Goal: Task Accomplishment & Management: Manage account settings

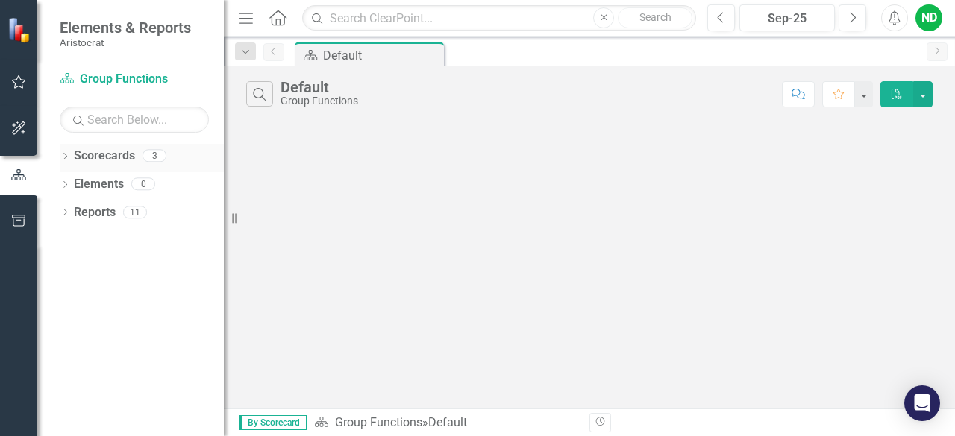
click at [70, 151] on div "Dropdown" at bounding box center [65, 157] width 10 height 13
click at [110, 185] on link "Group Functions" at bounding box center [153, 184] width 142 height 17
click at [78, 184] on icon "Dropdown" at bounding box center [72, 183] width 11 height 9
click at [127, 218] on link "Finance" at bounding box center [160, 212] width 127 height 17
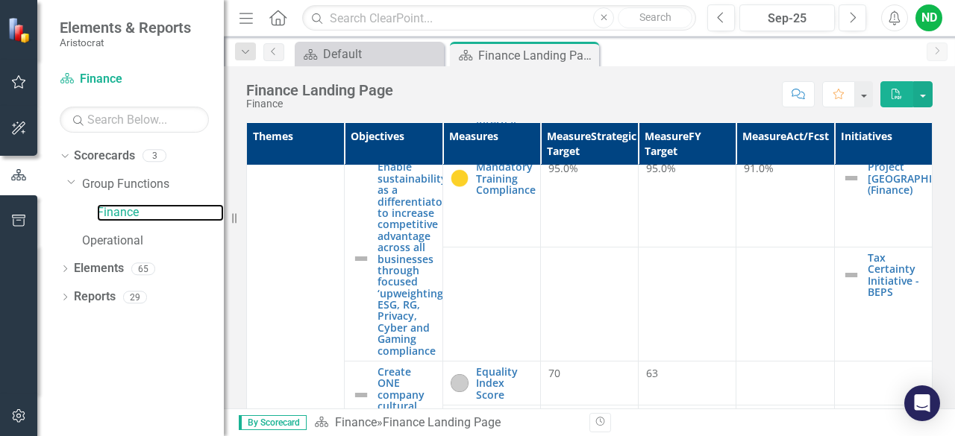
scroll to position [1613, 0]
click at [931, 20] on div "ND" at bounding box center [928, 17] width 27 height 27
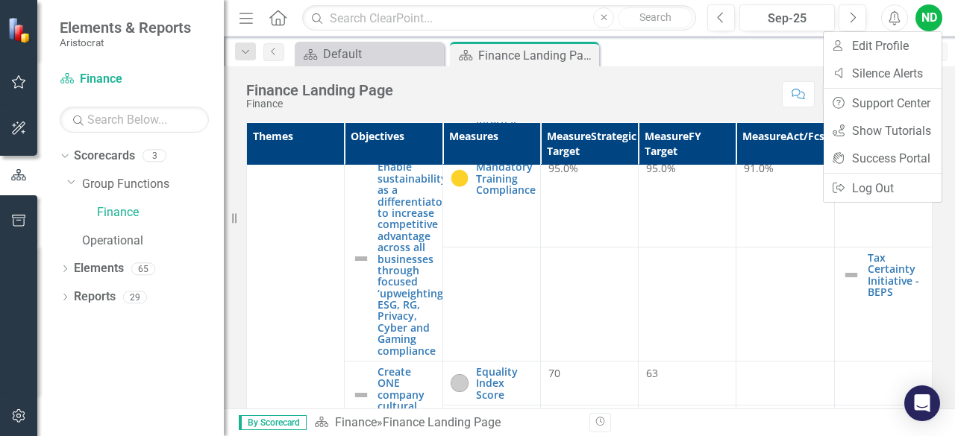
click at [243, 17] on icon "button" at bounding box center [245, 18] width 13 height 10
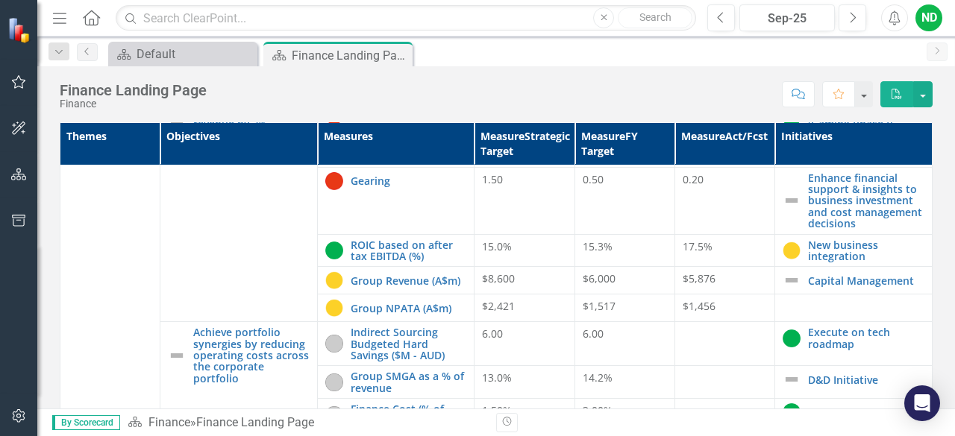
scroll to position [0, 0]
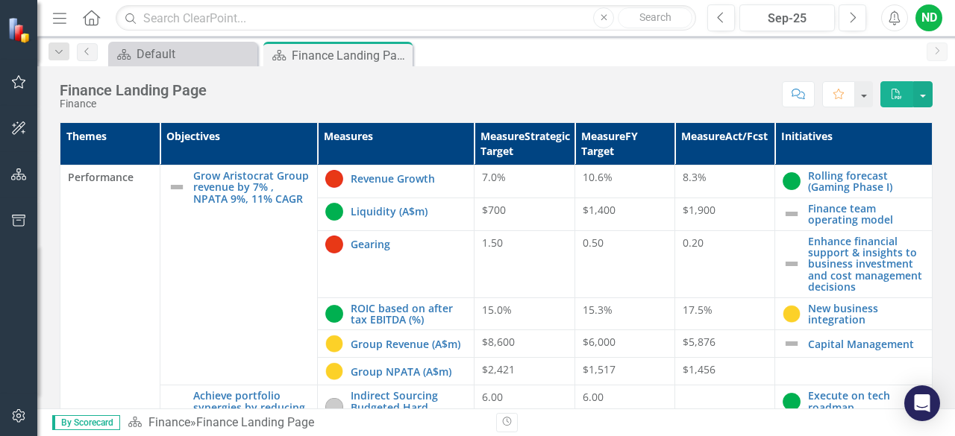
click at [57, 19] on icon "Menu" at bounding box center [59, 18] width 19 height 16
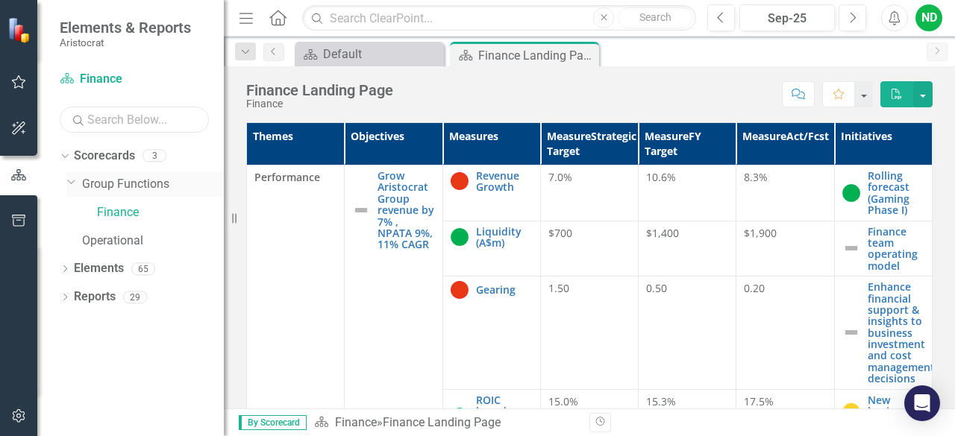
click at [78, 174] on div "Scorecard Finance Search Dropdown Scorecards 3 Dropdown Group Functions Finance…" at bounding box center [130, 251] width 186 height 369
click at [90, 78] on link "Scorecard Finance" at bounding box center [134, 79] width 149 height 17
click at [19, 128] on icon "button" at bounding box center [19, 128] width 16 height 12
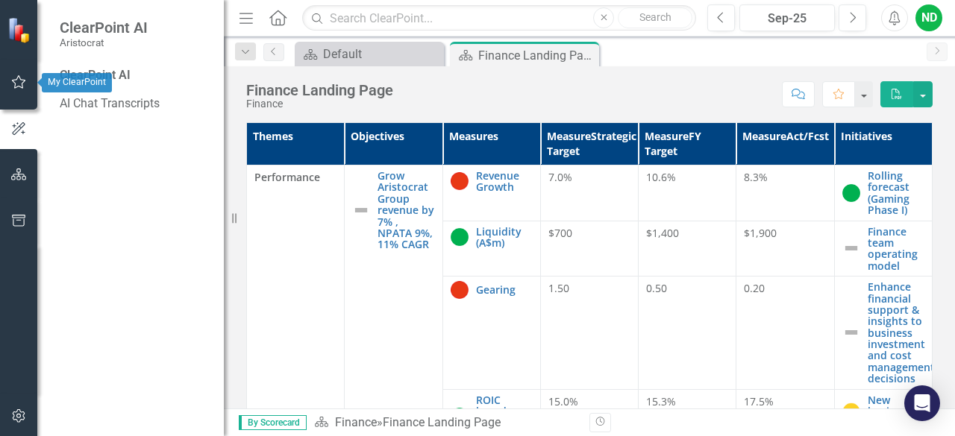
click at [17, 87] on icon "button" at bounding box center [19, 81] width 14 height 13
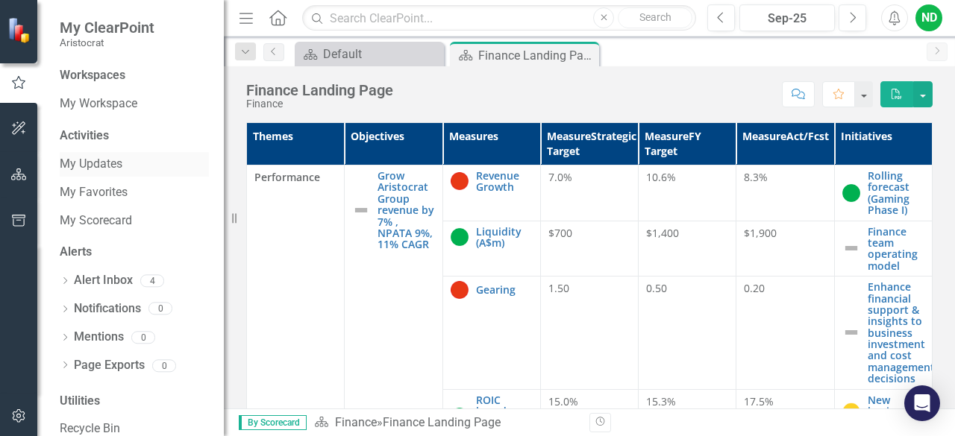
click at [96, 157] on link "My Updates" at bounding box center [134, 164] width 149 height 17
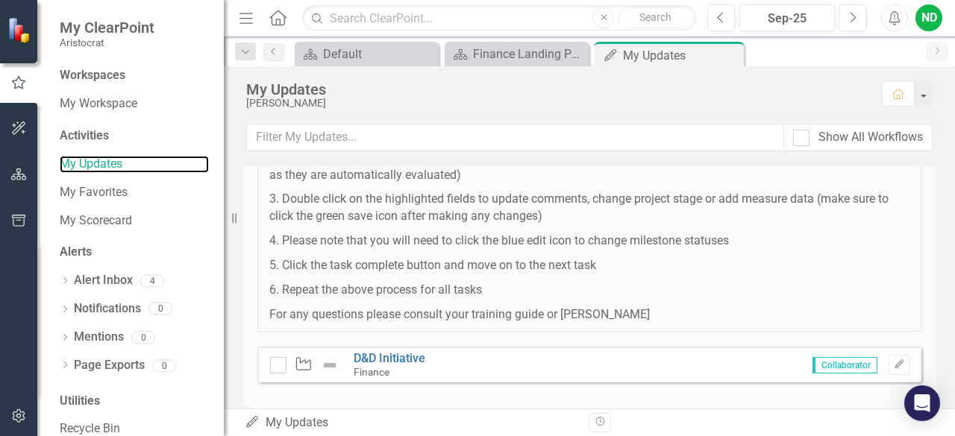
scroll to position [149, 0]
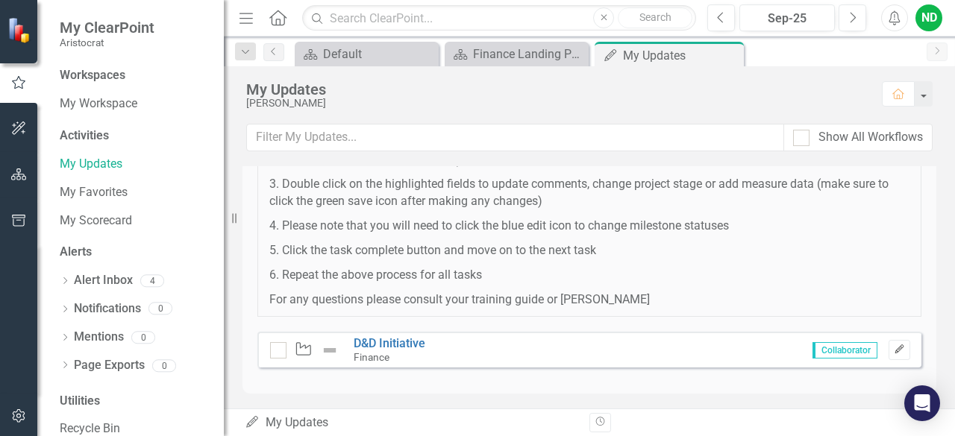
click at [894, 345] on icon "button" at bounding box center [898, 349] width 9 height 9
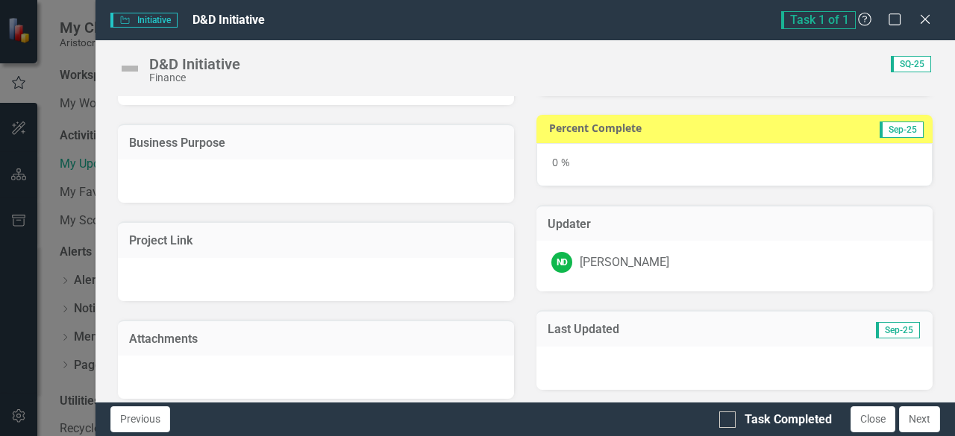
scroll to position [0, 0]
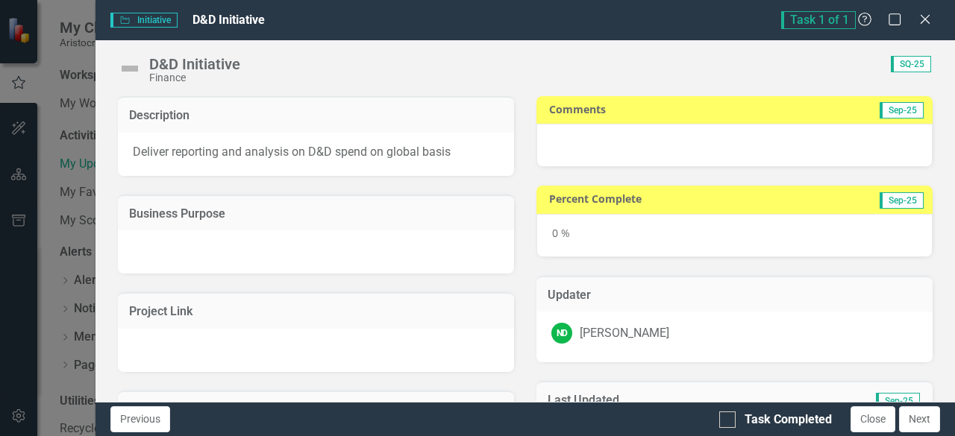
click at [894, 198] on span "Sep-25" at bounding box center [901, 200] width 44 height 16
click at [700, 109] on h3 "Comments" at bounding box center [653, 109] width 209 height 11
click at [248, 144] on p "Deliver reporting and analysis on D&D spend on global basis" at bounding box center [316, 152] width 366 height 17
click at [205, 219] on h3 "Business Purpose" at bounding box center [316, 213] width 374 height 13
click at [230, 277] on div "Project Link" at bounding box center [316, 323] width 418 height 98
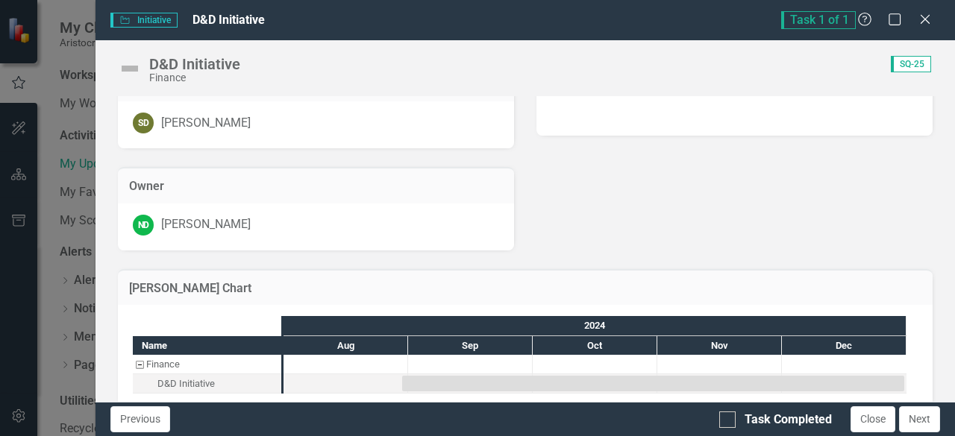
scroll to position [445, 0]
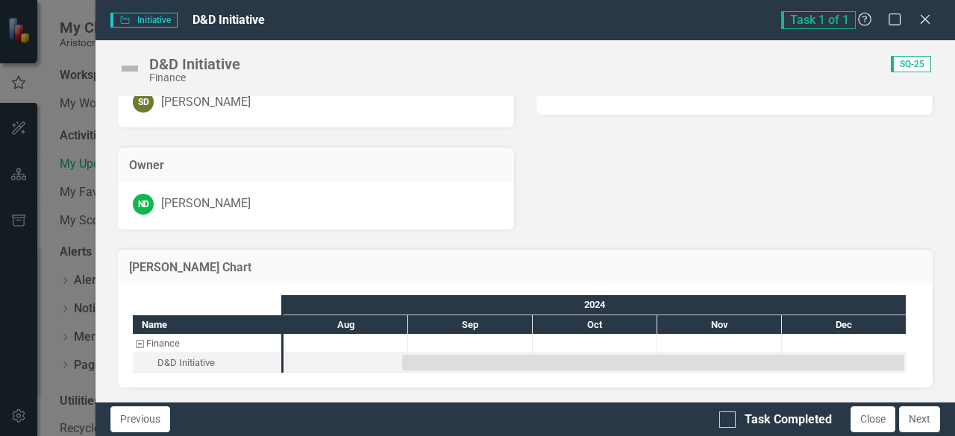
click at [176, 365] on div "D&D Initiative" at bounding box center [185, 363] width 57 height 19
click at [136, 418] on button "Previous" at bounding box center [140, 419] width 60 height 26
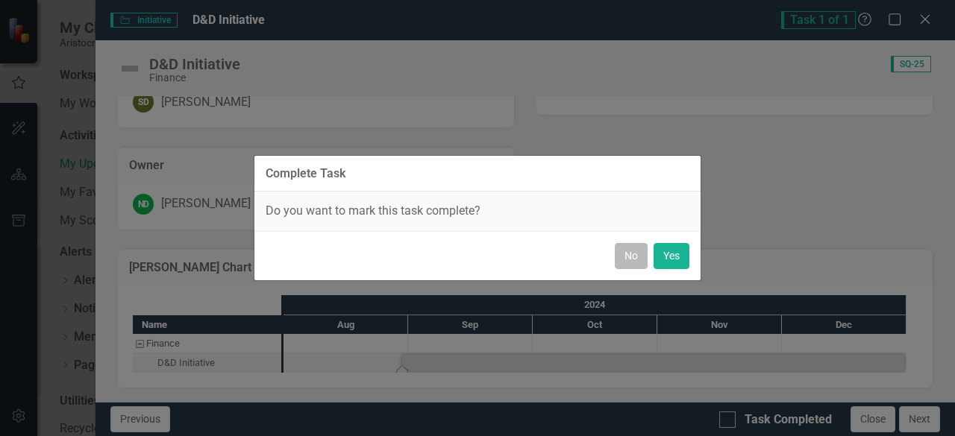
click at [631, 259] on button "No" at bounding box center [631, 256] width 33 height 26
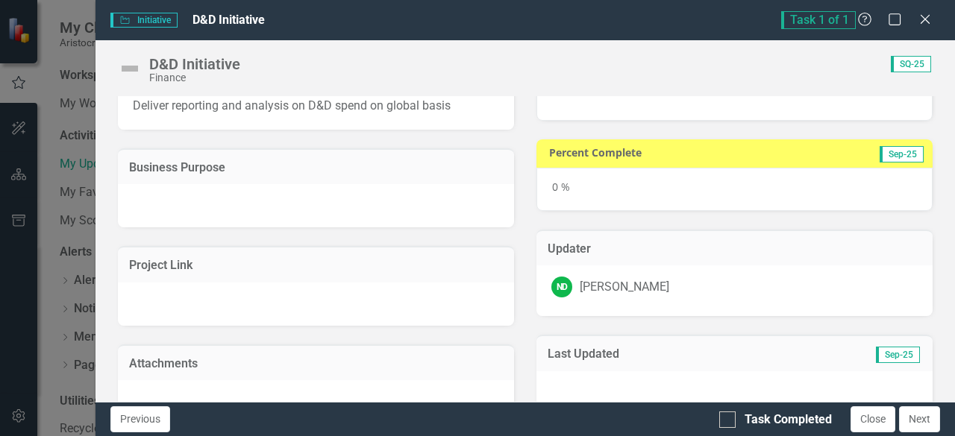
scroll to position [0, 0]
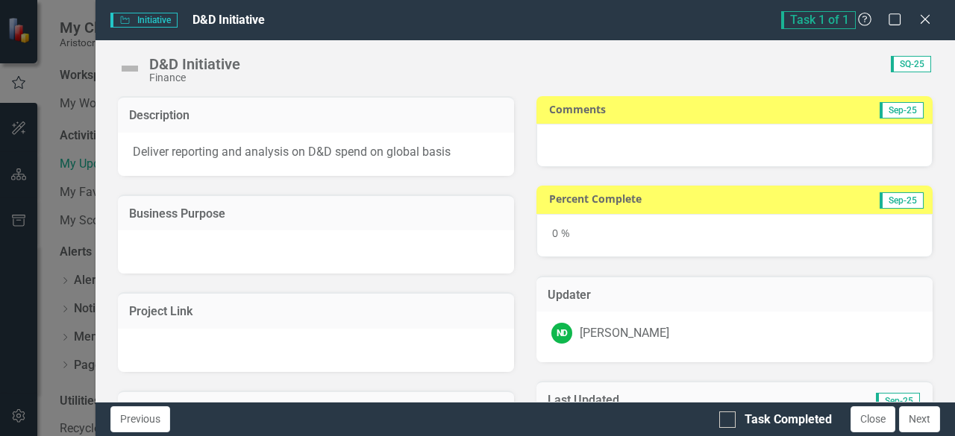
click at [252, 159] on p "Deliver reporting and analysis on D&D spend on global basis" at bounding box center [316, 152] width 366 height 17
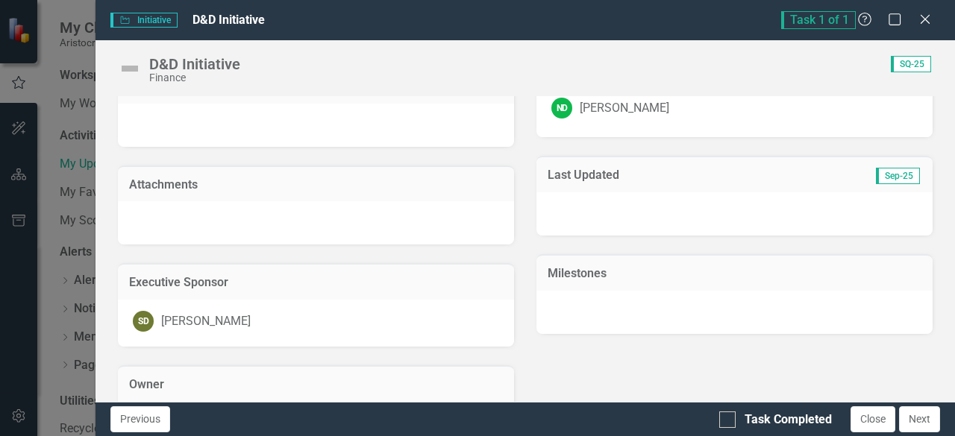
scroll to position [298, 0]
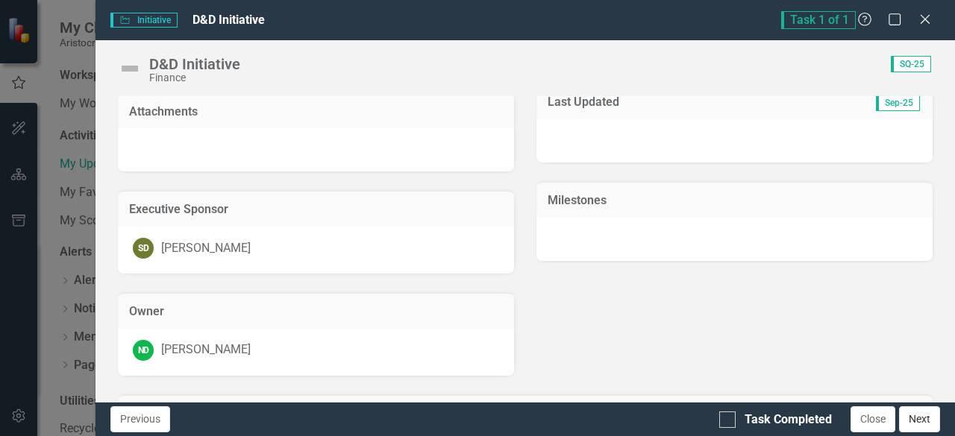
click at [923, 419] on button "Next" at bounding box center [919, 419] width 41 height 26
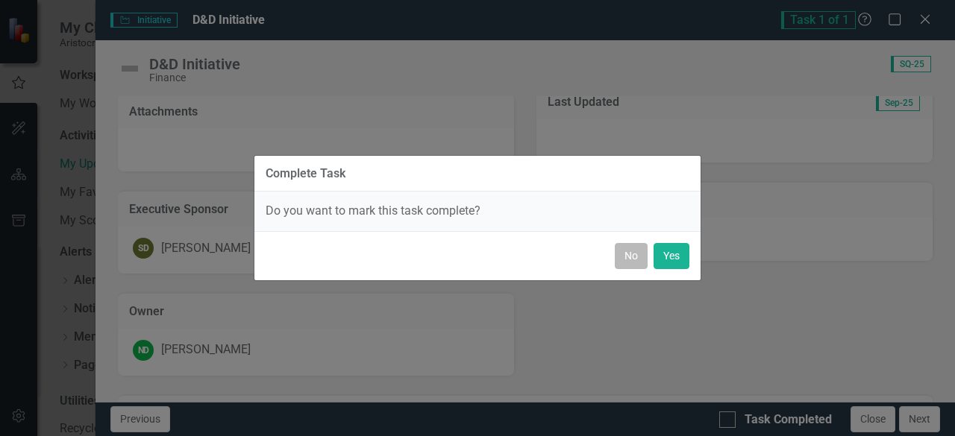
click at [625, 251] on button "No" at bounding box center [631, 256] width 33 height 26
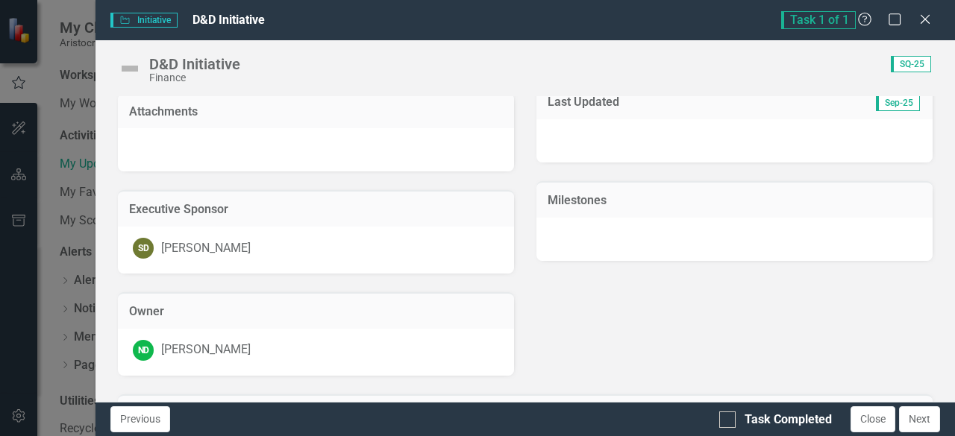
scroll to position [0, 0]
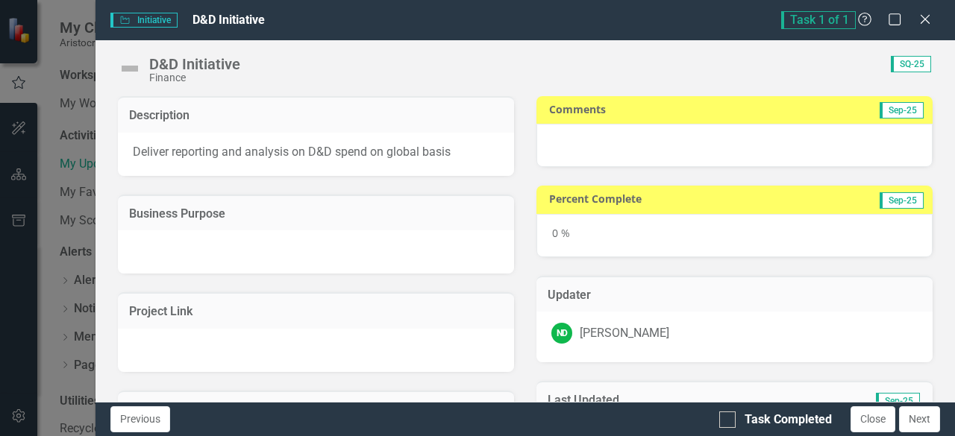
click at [307, 165] on div "Deliver reporting and analysis on D&D spend on global basis" at bounding box center [316, 154] width 396 height 43
click at [261, 249] on div at bounding box center [316, 251] width 396 height 43
click at [809, 92] on div "D&D Initiative Finance Score: 0.00 SQ-25 Completed Description Deliver reportin…" at bounding box center [524, 221] width 859 height 362
click at [891, 20] on icon "Maximize" at bounding box center [894, 19] width 19 height 14
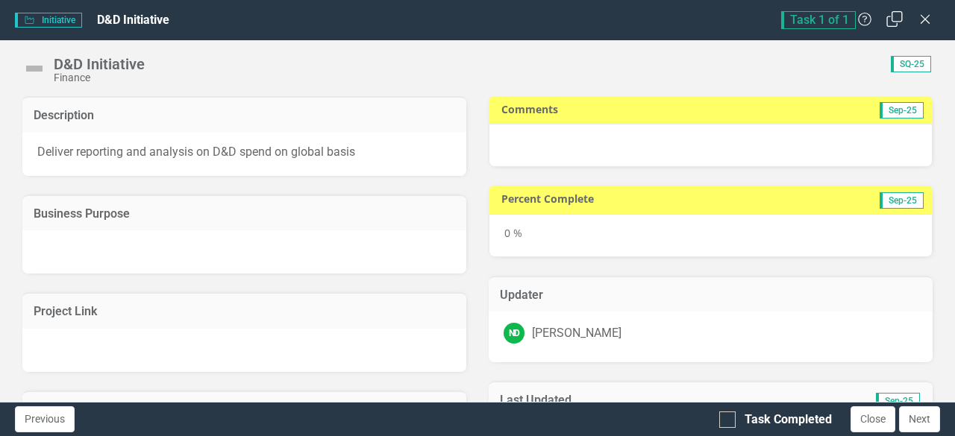
click at [891, 20] on icon "Restore" at bounding box center [894, 19] width 19 height 14
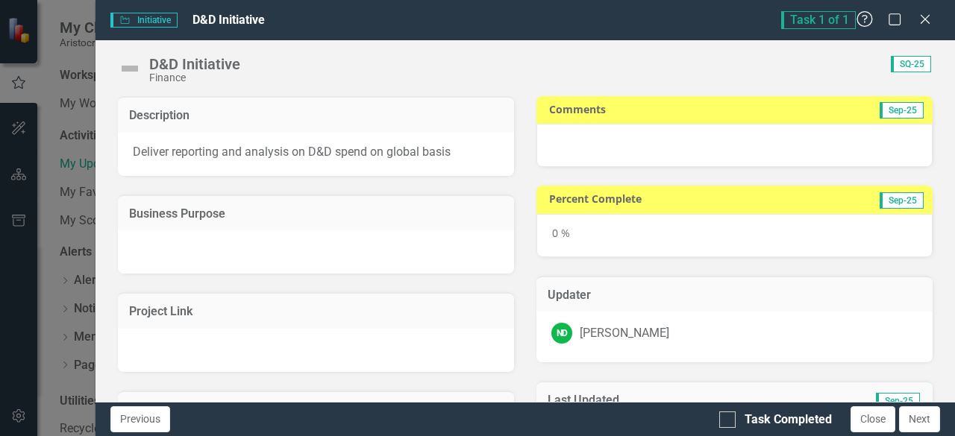
click at [858, 21] on icon "Help" at bounding box center [864, 19] width 19 height 14
click at [892, 22] on icon "Maximize" at bounding box center [894, 19] width 19 height 14
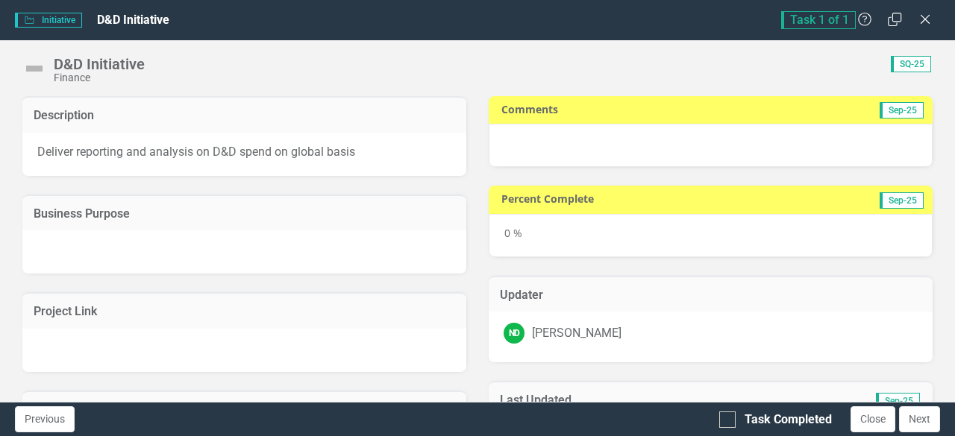
click at [886, 114] on span "Sep-25" at bounding box center [901, 110] width 44 height 16
click at [630, 142] on div at bounding box center [711, 145] width 444 height 43
drag, startPoint x: 509, startPoint y: 233, endPoint x: 795, endPoint y: 210, distance: 287.3
click at [510, 229] on div "0 %" at bounding box center [711, 235] width 444 height 43
click at [888, 201] on span "Sep-25" at bounding box center [901, 200] width 44 height 16
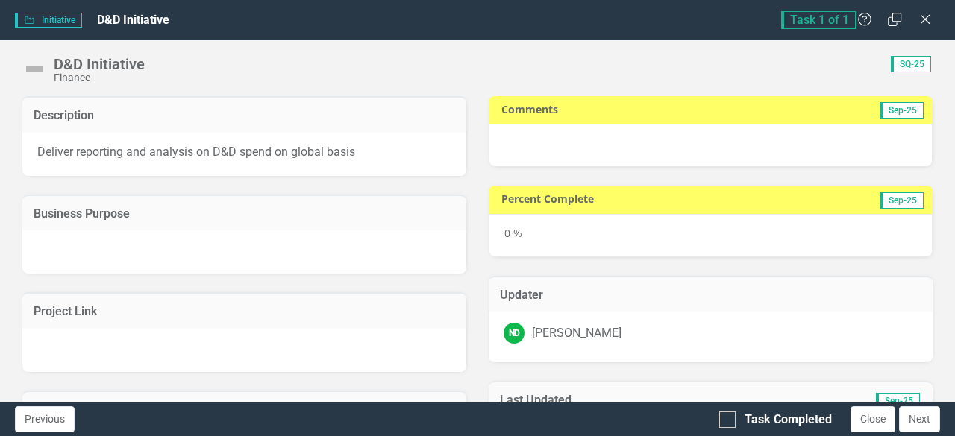
click at [888, 201] on span "Sep-25" at bounding box center [901, 200] width 44 height 16
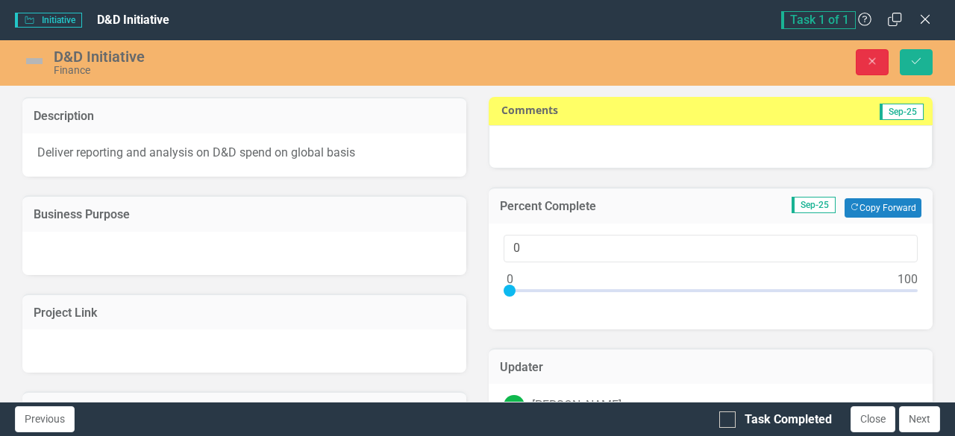
click at [869, 60] on icon "Close" at bounding box center [871, 61] width 13 height 10
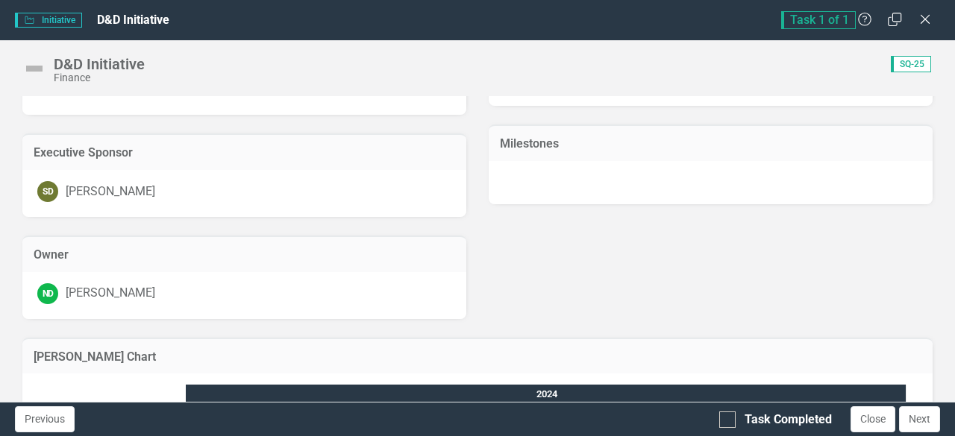
scroll to position [445, 0]
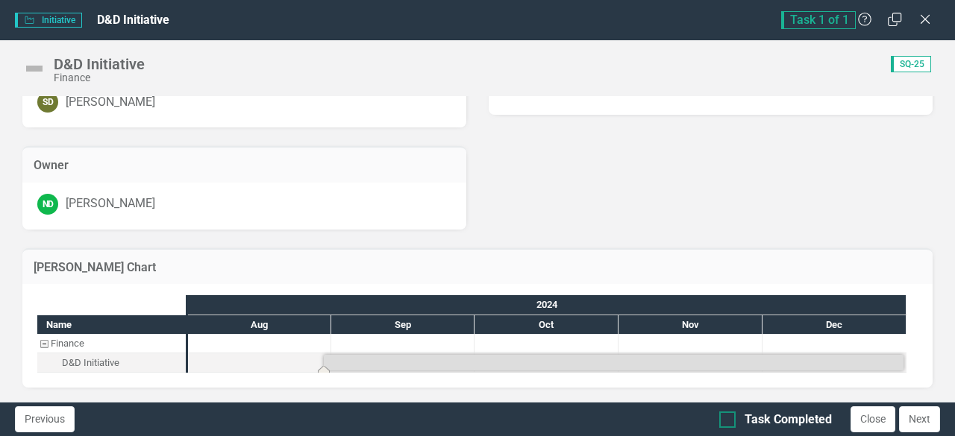
click at [734, 418] on div at bounding box center [727, 420] width 16 height 16
click at [729, 418] on input "Task Completed" at bounding box center [724, 417] width 10 height 10
checkbox input "true"
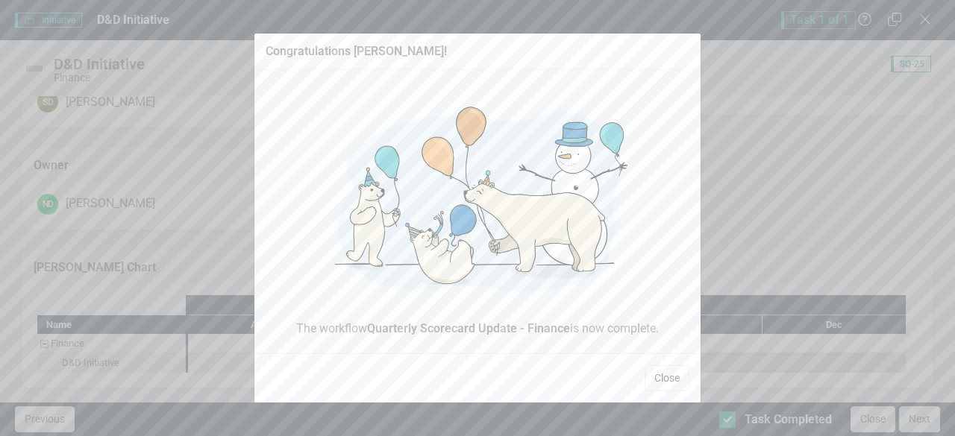
click at [659, 377] on button "Close" at bounding box center [666, 378] width 45 height 26
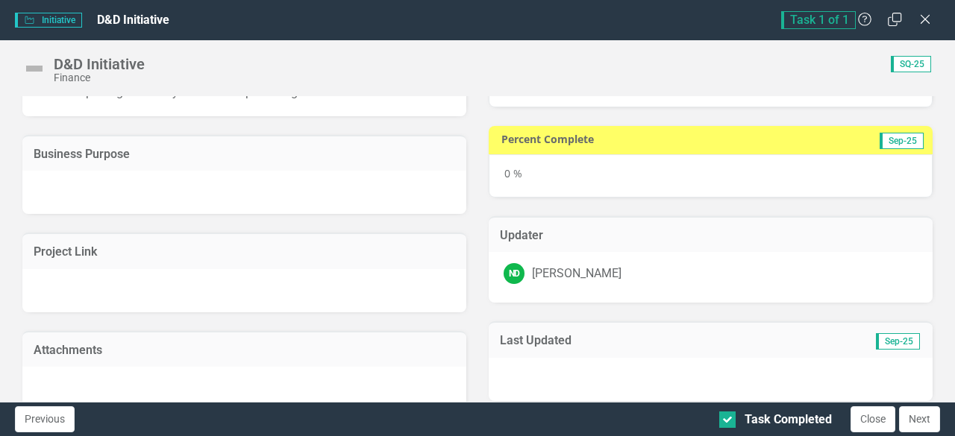
scroll to position [0, 0]
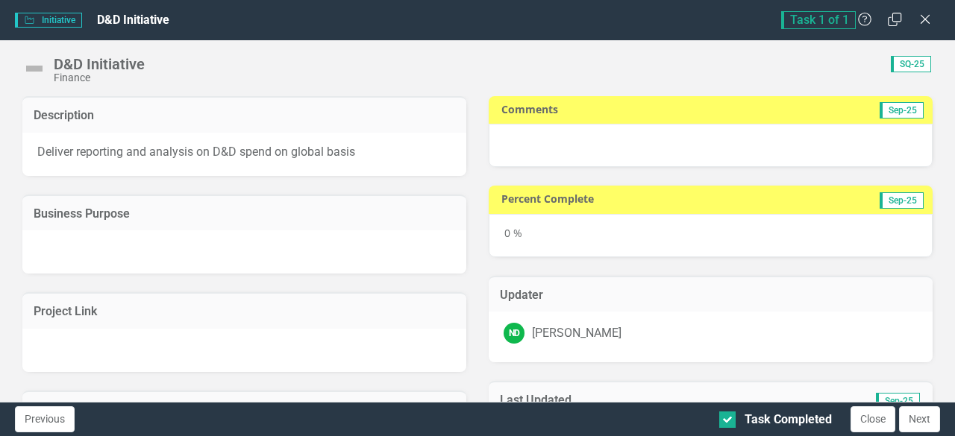
drag, startPoint x: 682, startPoint y: 144, endPoint x: 619, endPoint y: 101, distance: 76.1
click at [676, 139] on div at bounding box center [711, 145] width 444 height 43
drag, startPoint x: 619, startPoint y: 101, endPoint x: 655, endPoint y: 131, distance: 46.6
click at [619, 101] on td "Comments" at bounding box center [618, 111] width 235 height 22
drag, startPoint x: 658, startPoint y: 128, endPoint x: 817, endPoint y: 139, distance: 160.0
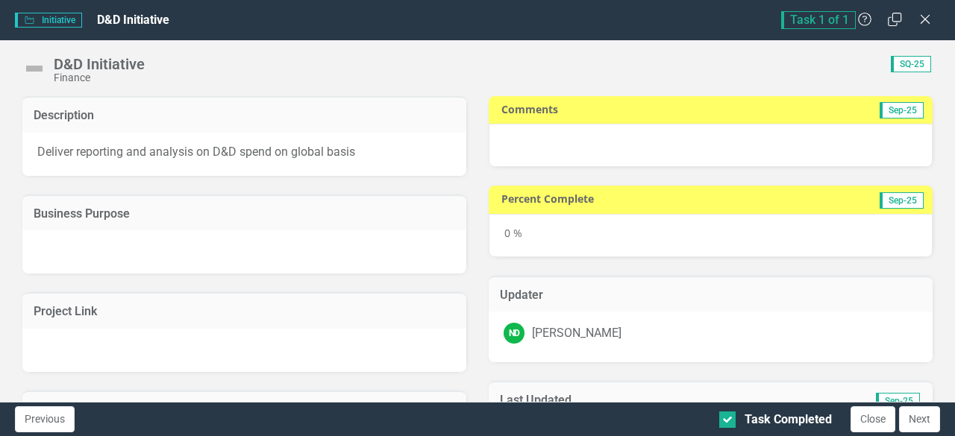
click at [704, 132] on div at bounding box center [711, 145] width 444 height 43
click at [886, 108] on span "Sep-25" at bounding box center [901, 110] width 44 height 16
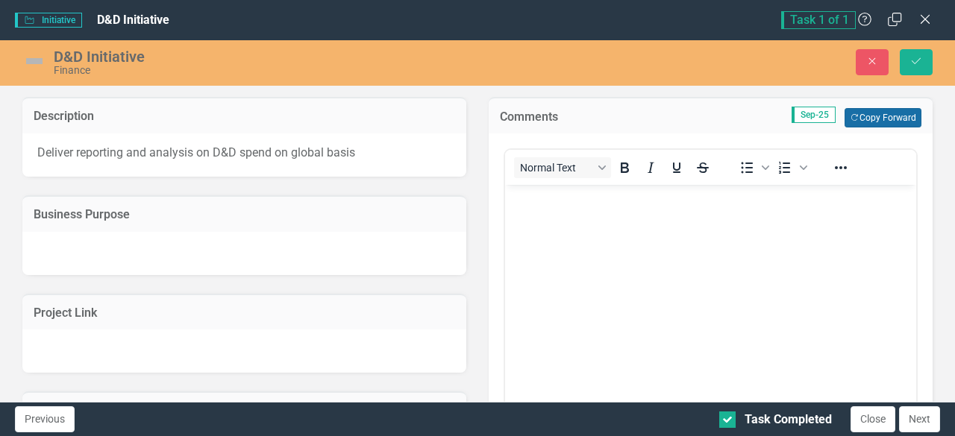
click at [853, 119] on button "Copy Forward Copy Forward" at bounding box center [882, 117] width 77 height 19
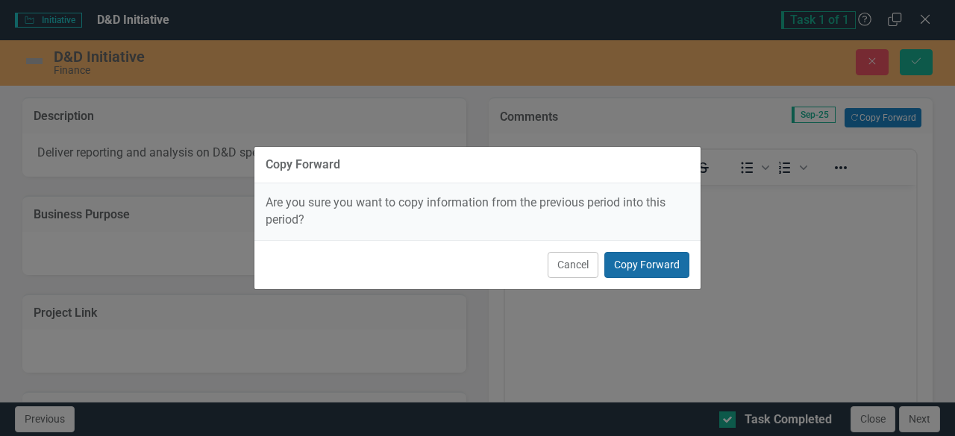
click at [643, 269] on button "Copy Forward" at bounding box center [646, 265] width 85 height 26
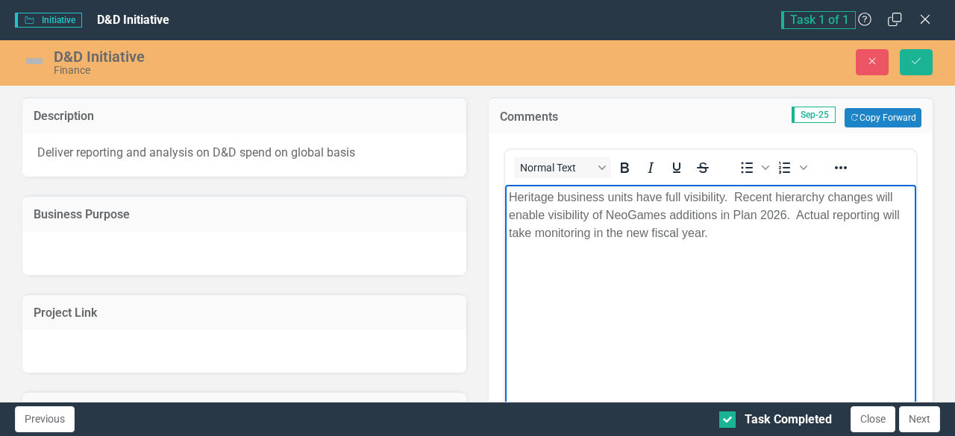
click at [744, 233] on p "Heritage business units have full visibility. Recent hierarchy changes will ena…" at bounding box center [711, 216] width 404 height 54
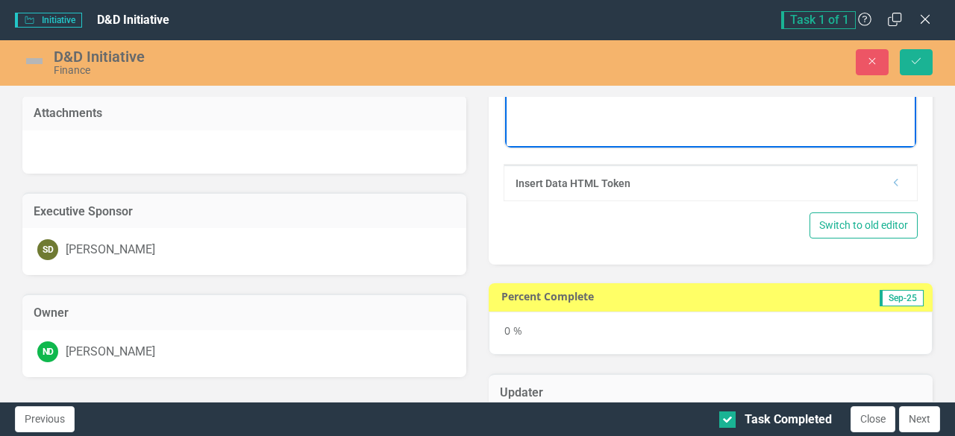
scroll to position [298, 0]
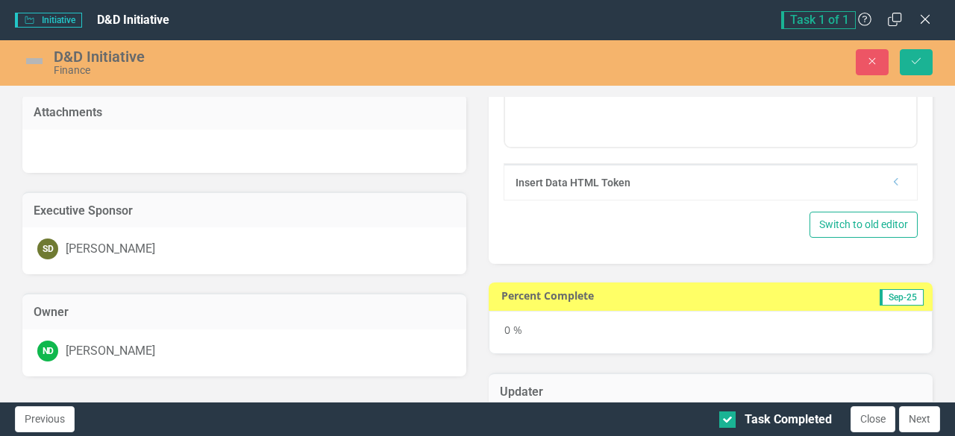
click at [882, 291] on span "Sep-25" at bounding box center [901, 297] width 44 height 16
click at [512, 333] on div "0 %" at bounding box center [711, 332] width 444 height 43
click at [497, 327] on div "0 %" at bounding box center [711, 332] width 444 height 43
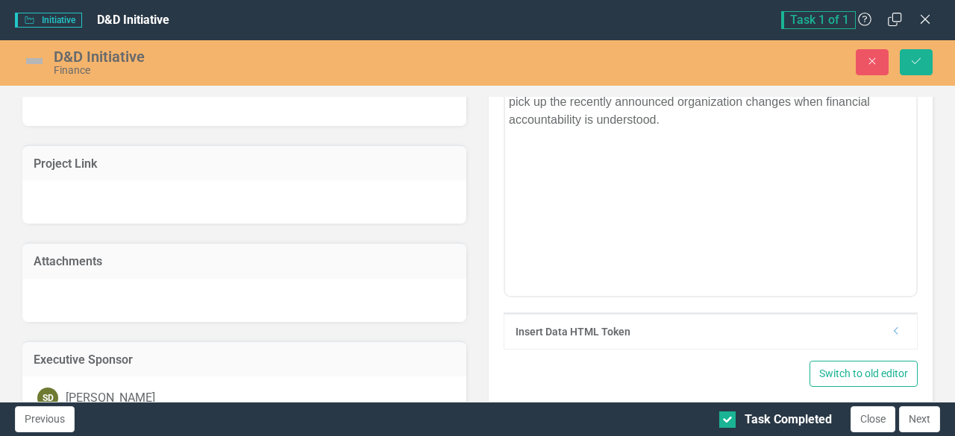
scroll to position [0, 0]
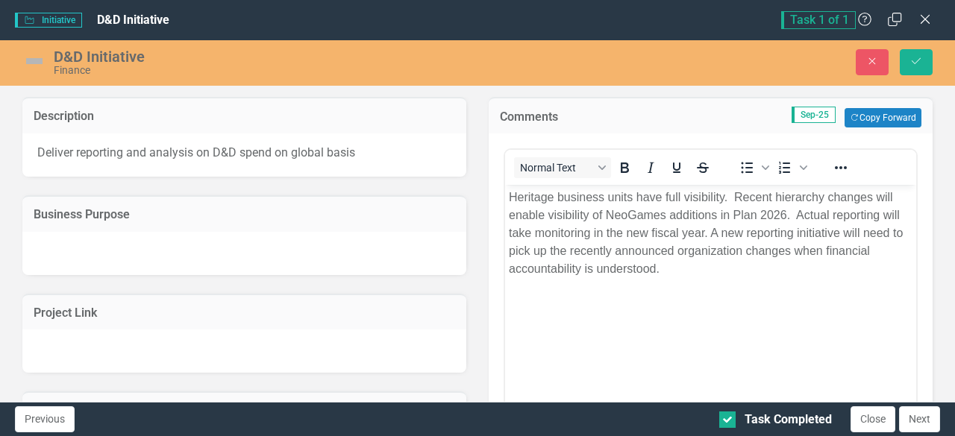
click at [236, 250] on div at bounding box center [244, 253] width 444 height 43
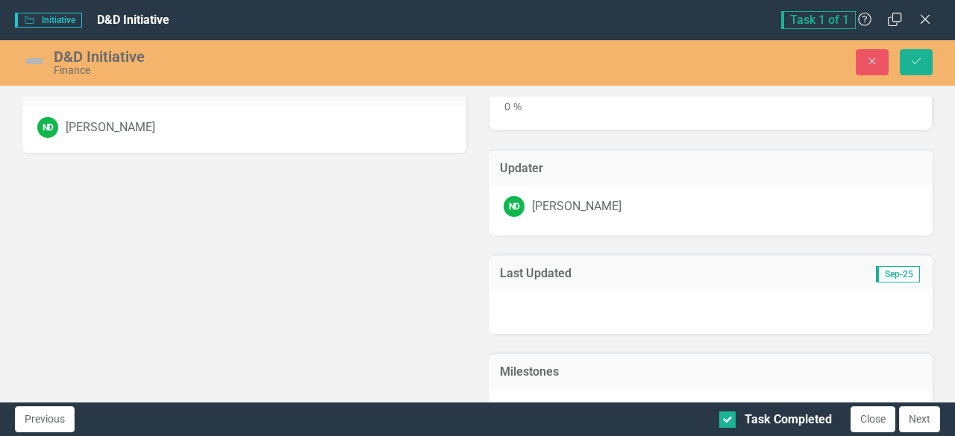
scroll to position [597, 0]
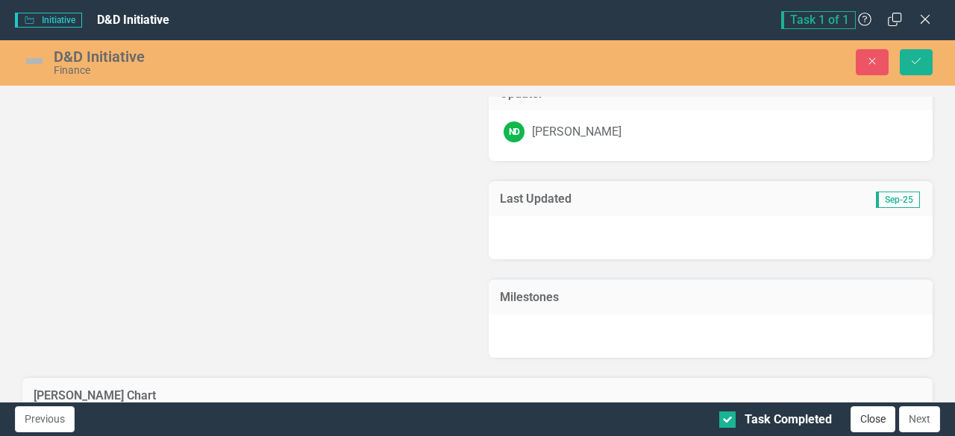
click at [869, 423] on button "Close" at bounding box center [872, 419] width 45 height 26
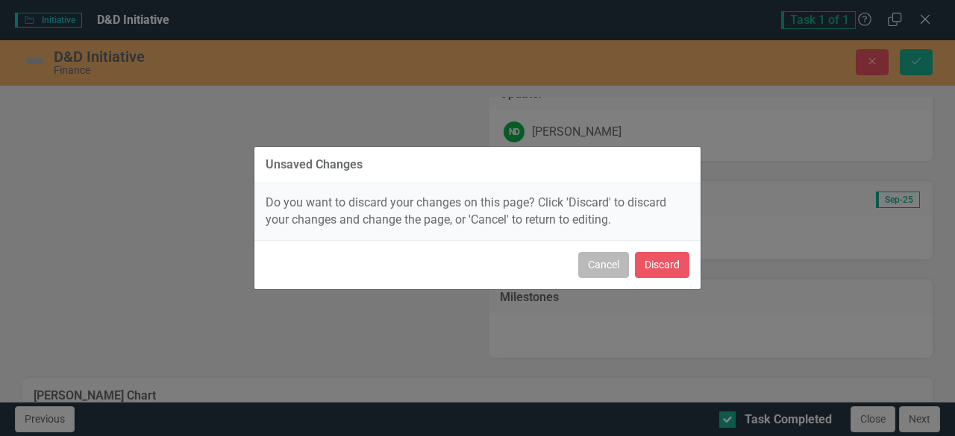
click at [591, 274] on button "Cancel" at bounding box center [603, 265] width 51 height 26
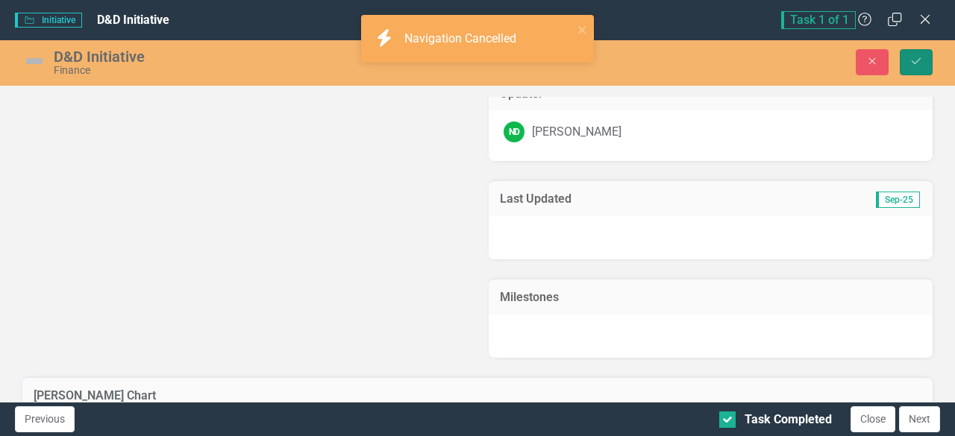
click at [919, 60] on icon "submit" at bounding box center [915, 61] width 9 height 6
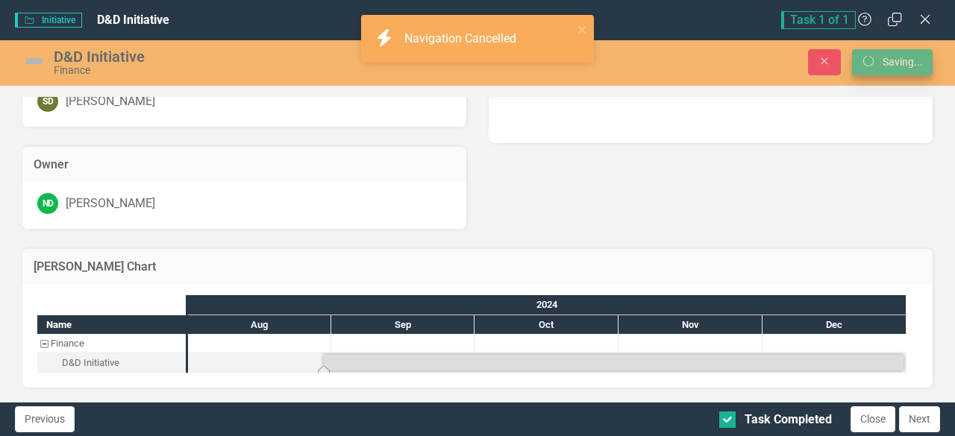
scroll to position [232, 0]
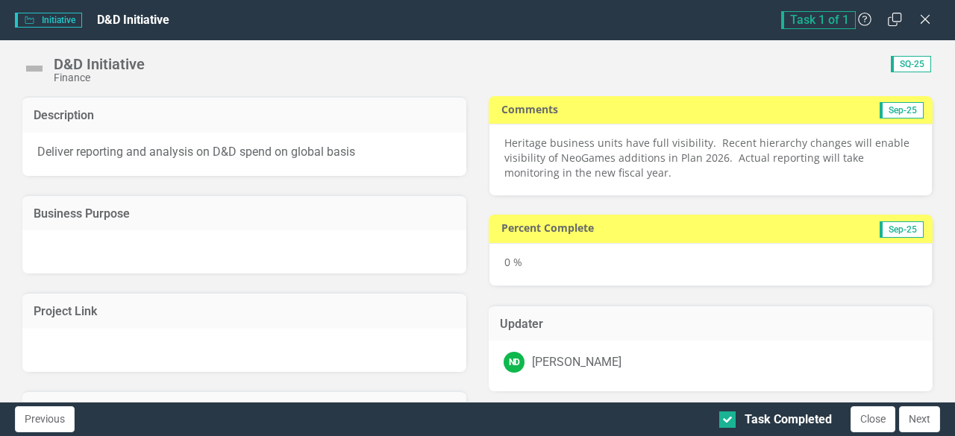
click at [706, 151] on p "Heritage business units have full visibility. Recent hierarchy changes will ena…" at bounding box center [710, 158] width 412 height 45
click at [879, 112] on span "Sep-25" at bounding box center [901, 110] width 44 height 16
click at [899, 18] on icon "Restore" at bounding box center [894, 19] width 19 height 14
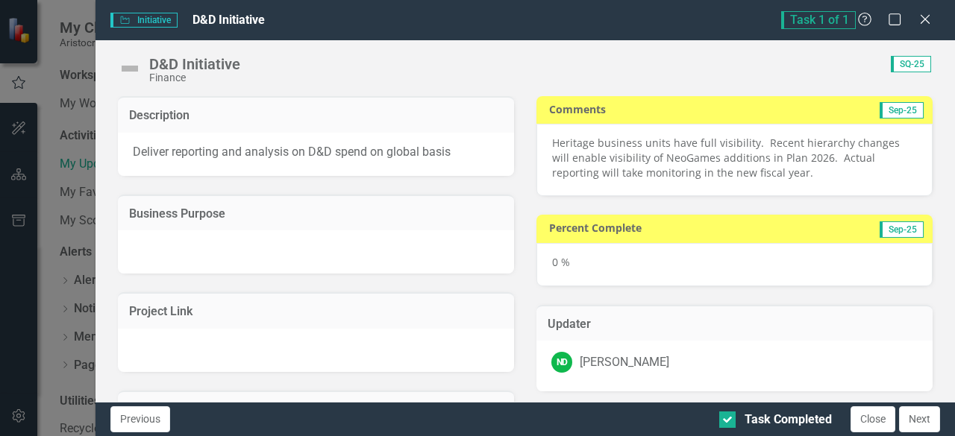
click at [819, 117] on td "Sep-25" at bounding box center [841, 111] width 167 height 22
click at [815, 180] on p "Heritage business units have full visibility. Recent hierarchy changes will ena…" at bounding box center [734, 158] width 365 height 45
click at [750, 199] on div "Percent Complete Sep-25 0 %" at bounding box center [734, 241] width 418 height 90
click at [743, 165] on p "Heritage business units have full visibility. Recent hierarchy changes will ena…" at bounding box center [734, 158] width 365 height 45
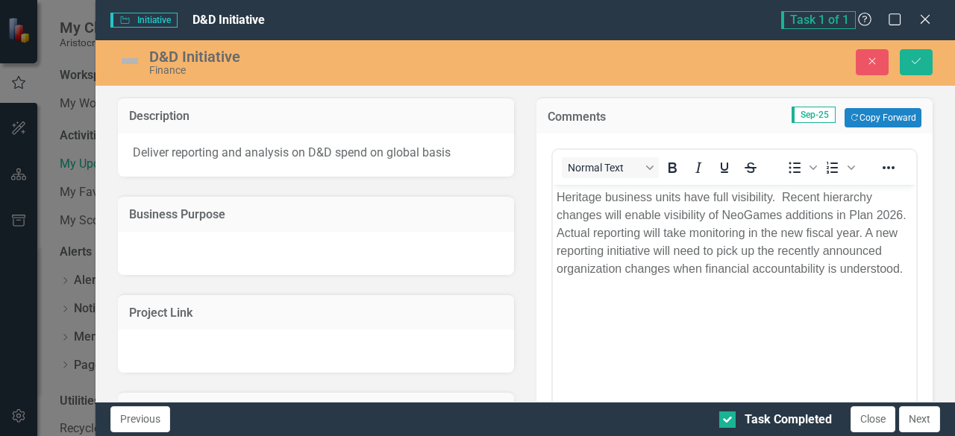
scroll to position [0, 0]
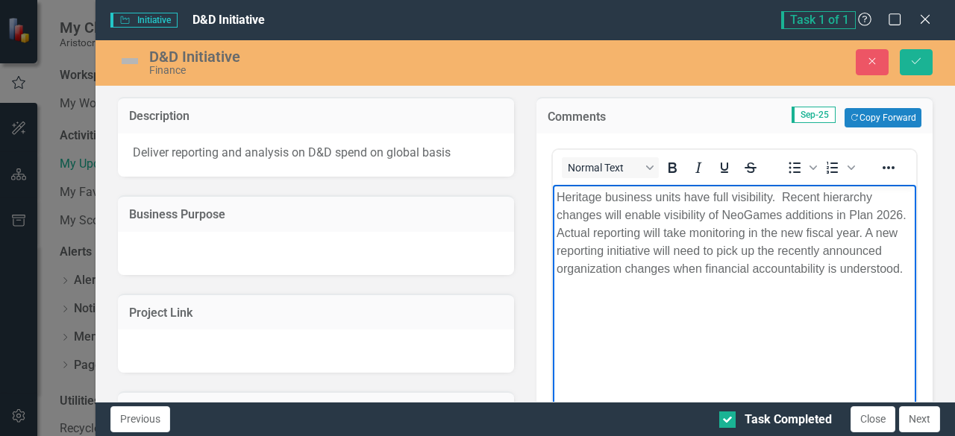
click at [659, 301] on body "Heritage business units have full visibility. Recent hierarchy changes will ena…" at bounding box center [734, 297] width 363 height 224
click at [622, 278] on p "Heritage business units have full visibility. Recent hierarchy changes will ena…" at bounding box center [734, 234] width 356 height 90
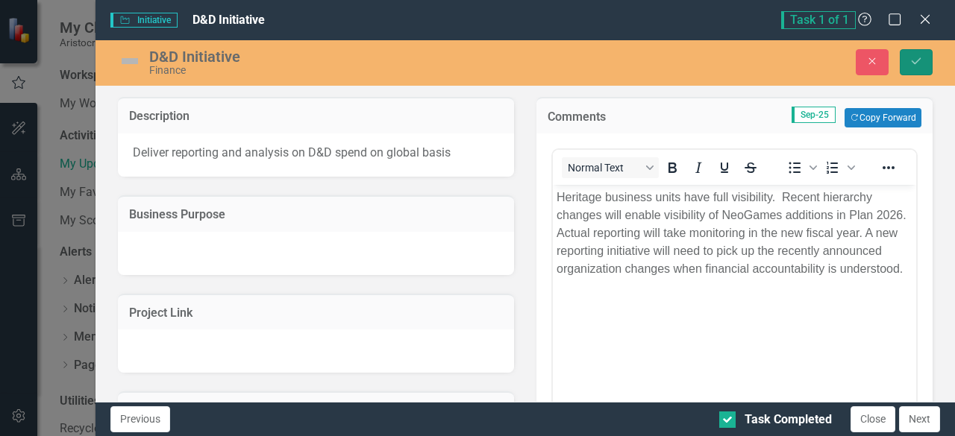
click at [918, 57] on icon "Save" at bounding box center [915, 61] width 13 height 10
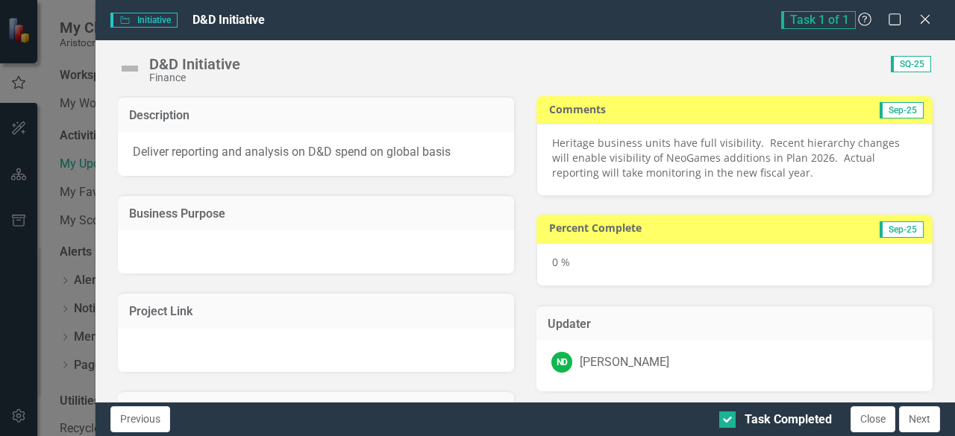
click at [747, 178] on p "Heritage business units have full visibility. Recent hierarchy changes will ena…" at bounding box center [734, 158] width 365 height 45
click at [724, 177] on p "Heritage business units have full visibility. Recent hierarchy changes will ena…" at bounding box center [734, 158] width 365 height 45
click at [908, 71] on span "SQ-25" at bounding box center [911, 64] width 40 height 16
click at [883, 122] on td "Sep-25" at bounding box center [841, 111] width 167 height 22
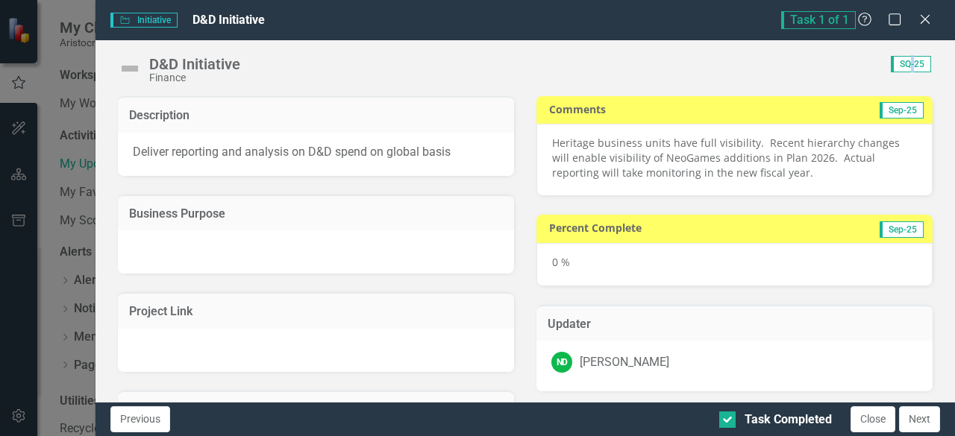
click at [883, 114] on span "Sep-25" at bounding box center [901, 110] width 44 height 16
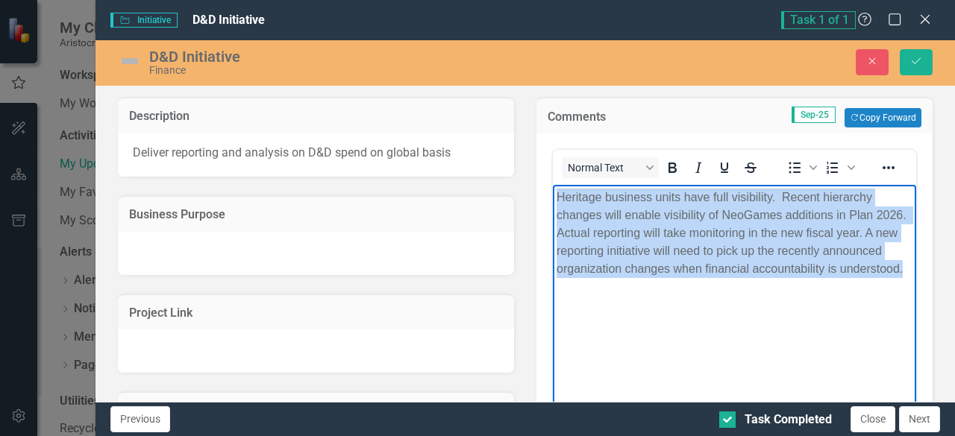
drag, startPoint x: 665, startPoint y: 302, endPoint x: 502, endPoint y: 148, distance: 224.2
click at [553, 185] on html "Heritage business units have full visibility. Recent hierarchy changes will ena…" at bounding box center [734, 297] width 363 height 224
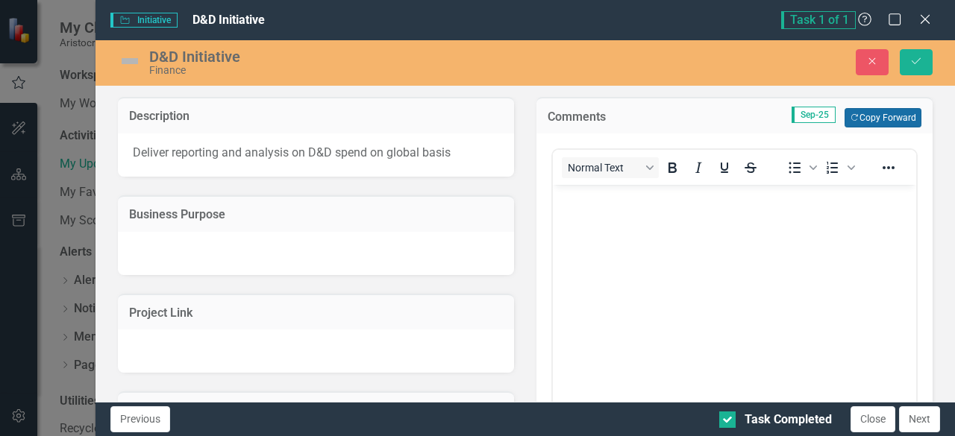
click at [850, 116] on icon "Copy Forward" at bounding box center [855, 118] width 10 height 8
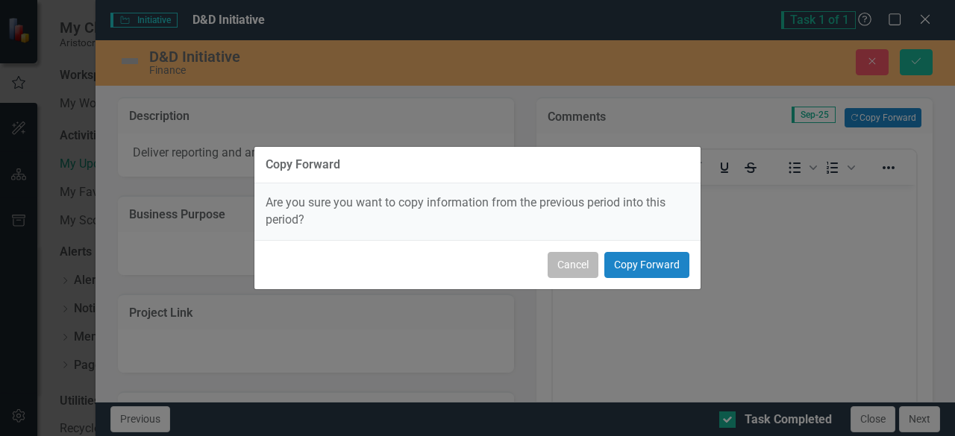
click at [570, 269] on button "Cancel" at bounding box center [572, 265] width 51 height 26
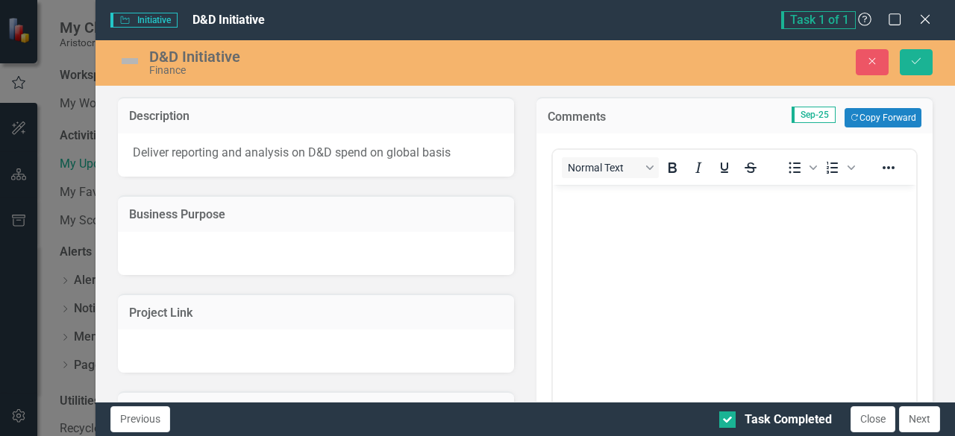
drag, startPoint x: 584, startPoint y: 248, endPoint x: 610, endPoint y: 243, distance: 26.5
click at [585, 248] on body "Rich Text Area. Press ALT-0 for help." at bounding box center [734, 297] width 363 height 224
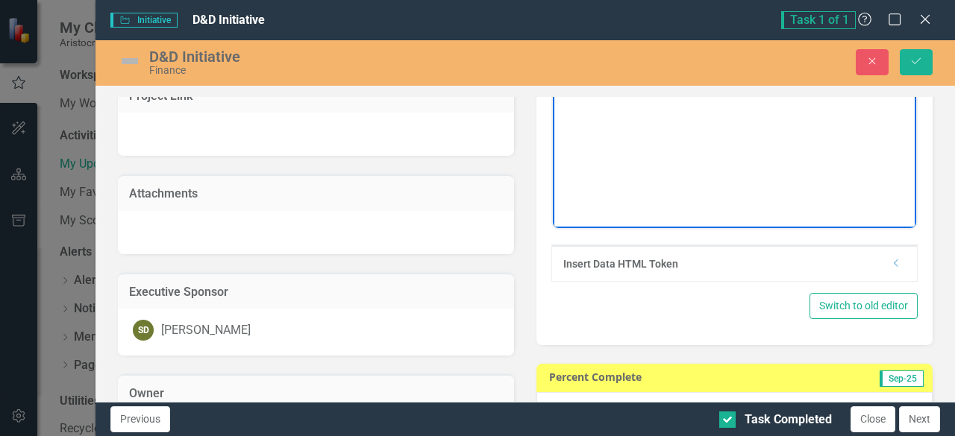
scroll to position [224, 0]
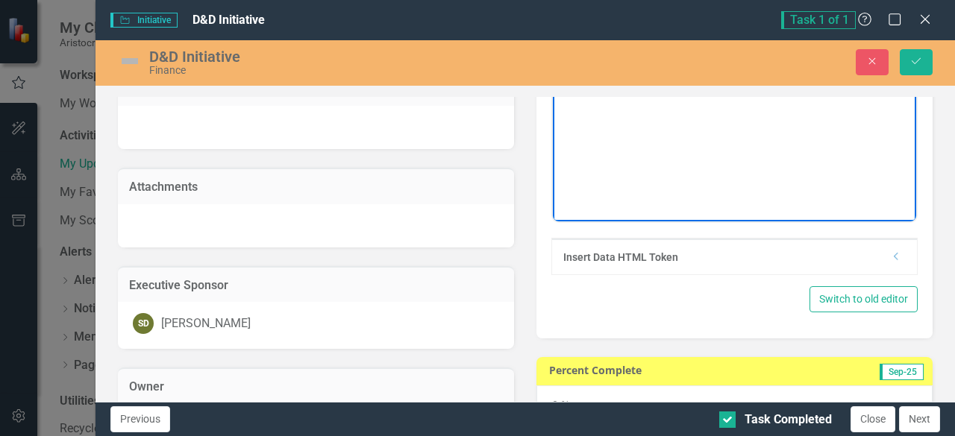
click at [891, 259] on icon "Dropdown" at bounding box center [896, 256] width 11 height 9
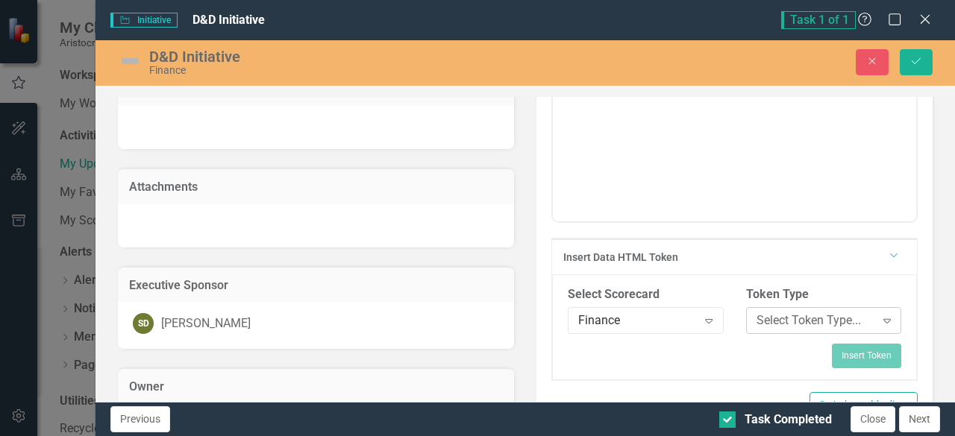
click at [840, 319] on div "Select Token Type..." at bounding box center [815, 321] width 119 height 17
click at [676, 353] on div "Insert Token" at bounding box center [734, 356] width 333 height 24
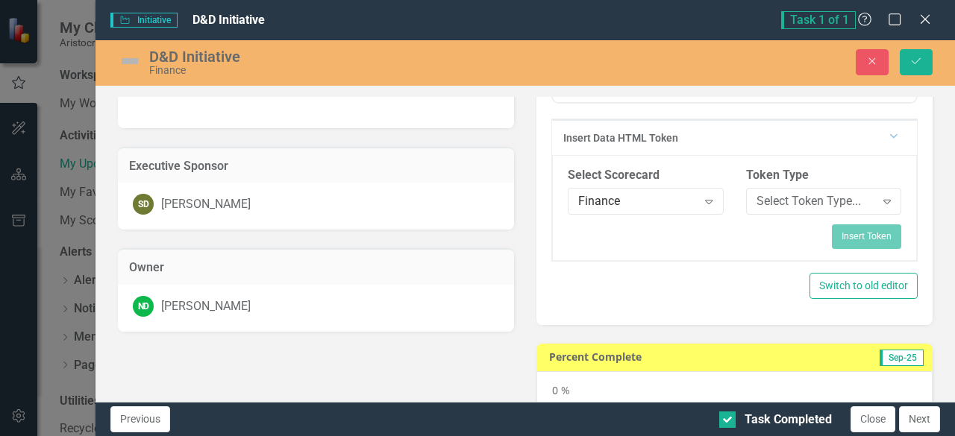
scroll to position [373, 0]
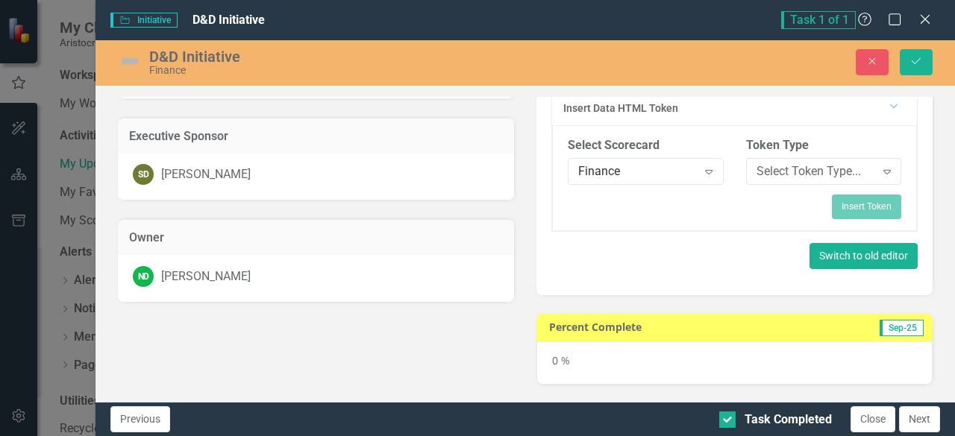
click at [839, 248] on button "Switch to old editor" at bounding box center [863, 256] width 108 height 26
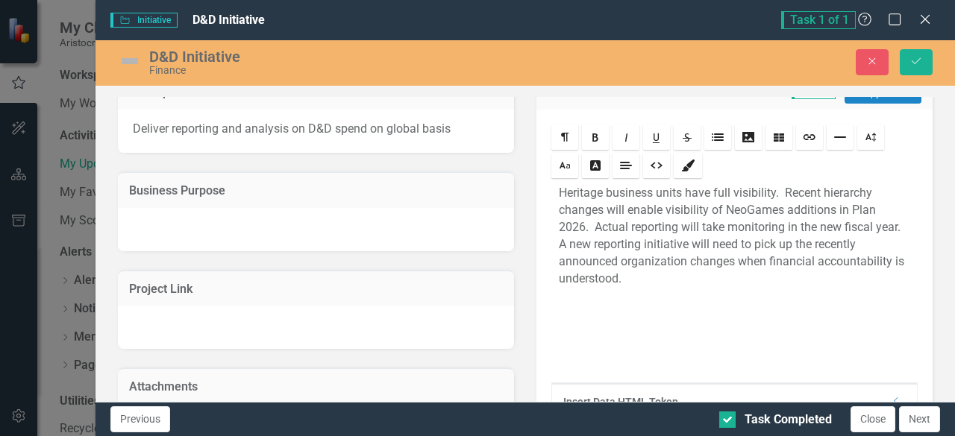
scroll to position [0, 0]
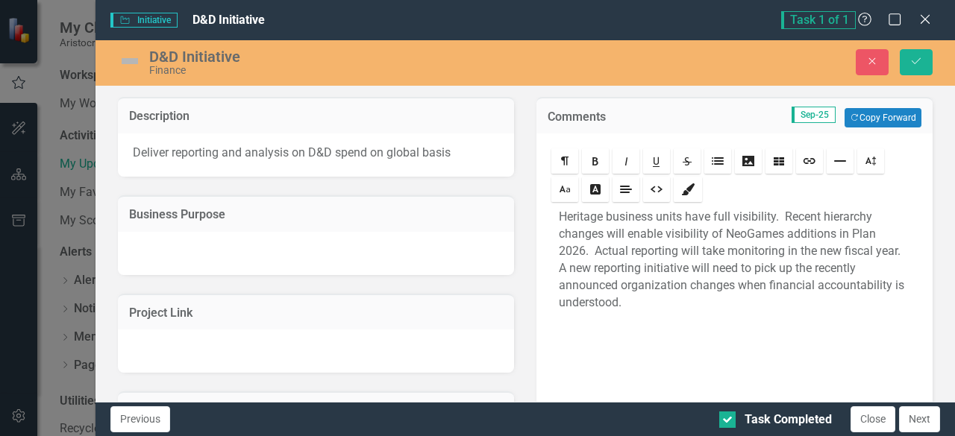
click at [559, 266] on p "Heritage business units have full visibility. Recent hierarchy changes will ena…" at bounding box center [734, 260] width 351 height 102
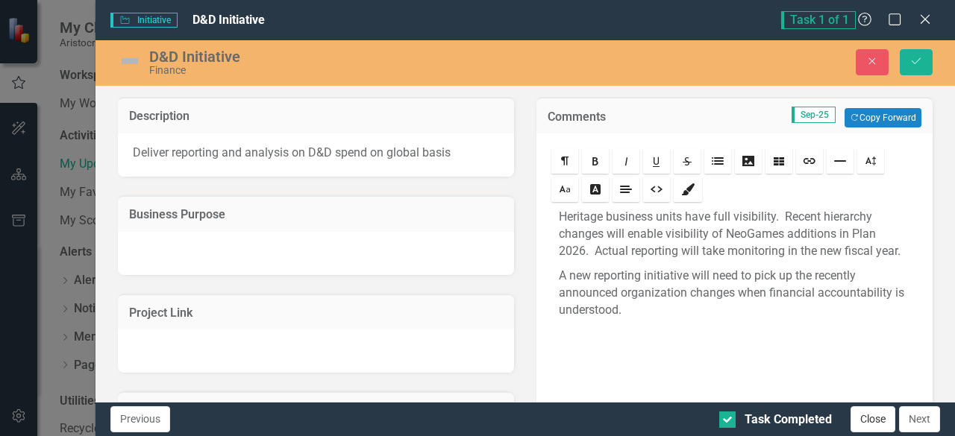
click at [871, 418] on button "Close" at bounding box center [872, 419] width 45 height 26
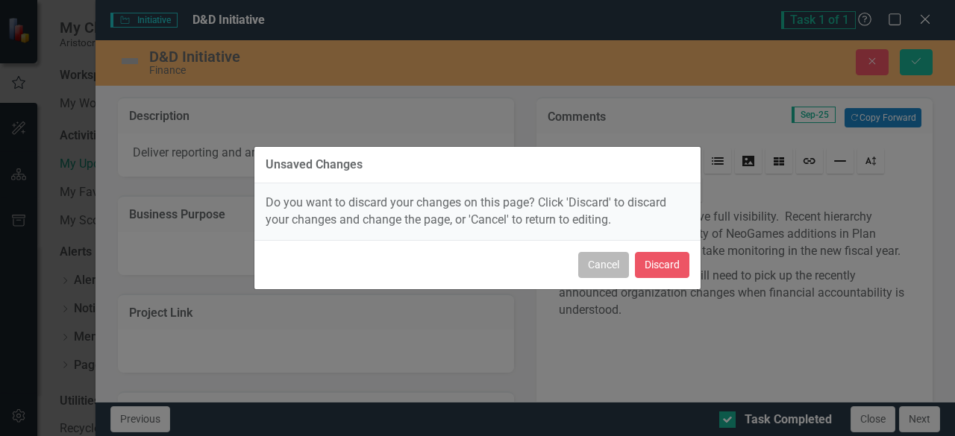
click at [597, 264] on button "Cancel" at bounding box center [603, 265] width 51 height 26
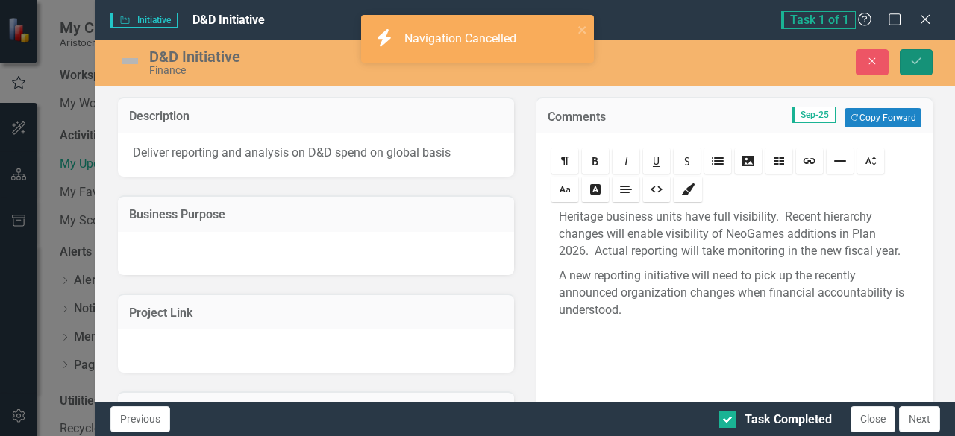
click at [910, 66] on icon "Save" at bounding box center [915, 61] width 13 height 10
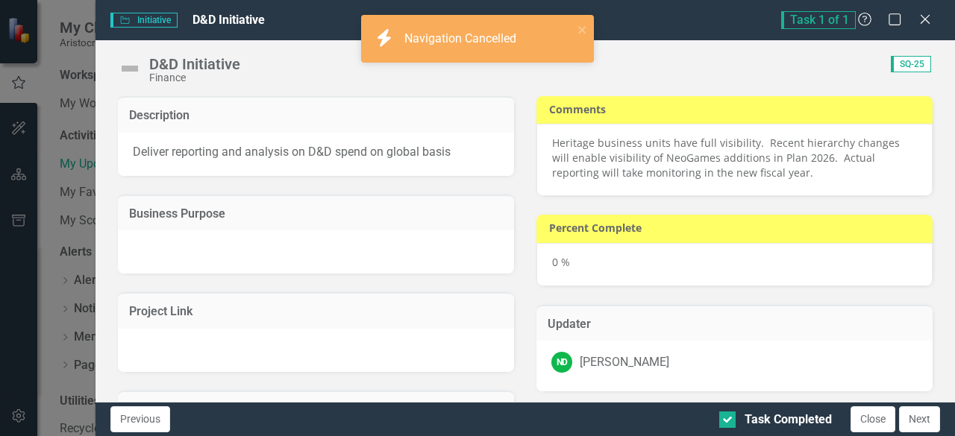
click at [743, 173] on p "Heritage business units have full visibility. Recent hierarchy changes will ena…" at bounding box center [734, 158] width 365 height 45
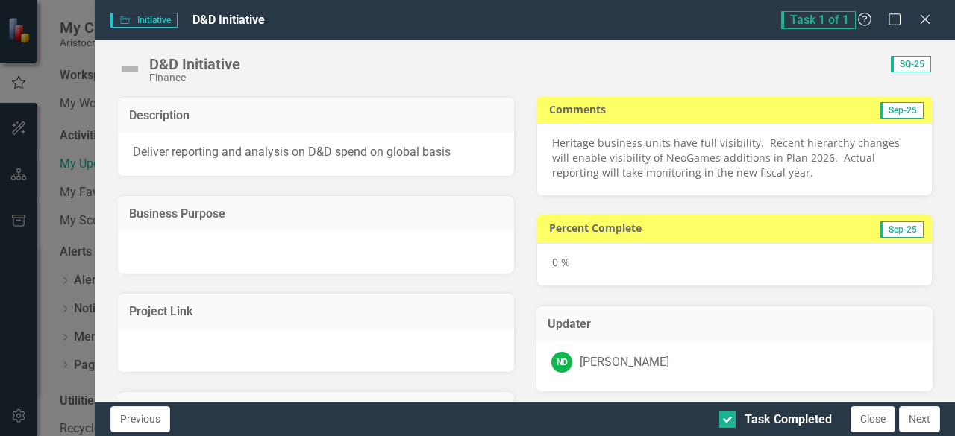
click at [743, 172] on p "Heritage business units have full visibility. Recent hierarchy changes will ena…" at bounding box center [734, 158] width 365 height 45
drag, startPoint x: 867, startPoint y: 424, endPoint x: 905, endPoint y: 436, distance: 38.9
click at [868, 425] on button "Close" at bounding box center [872, 419] width 45 height 26
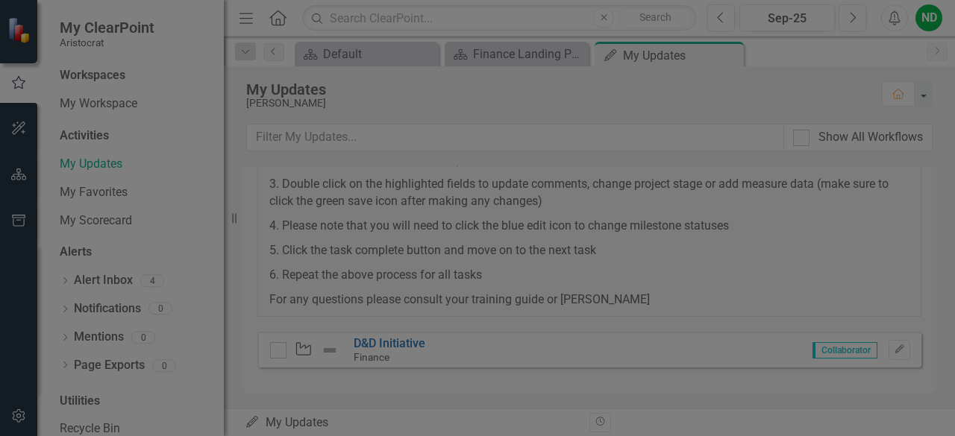
checkbox input "true"
